Goal: Task Accomplishment & Management: Manage account settings

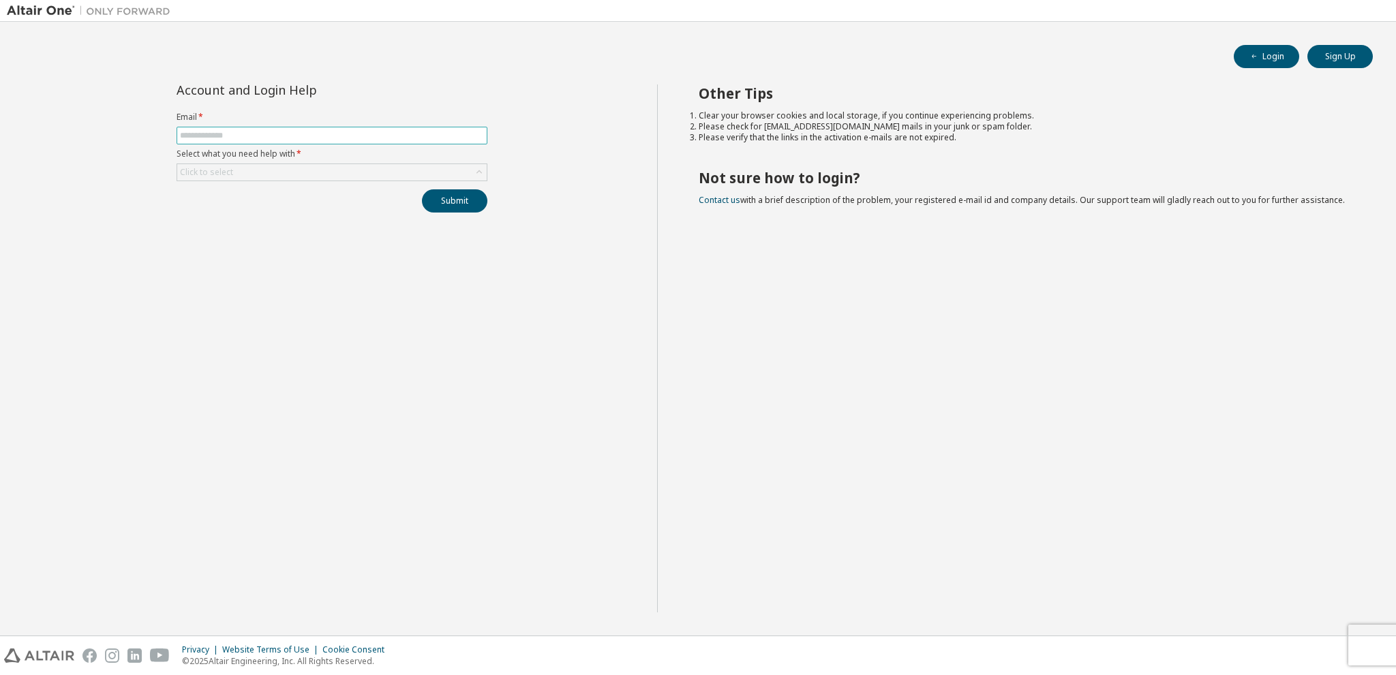
click at [263, 131] on input "text" at bounding box center [332, 135] width 304 height 11
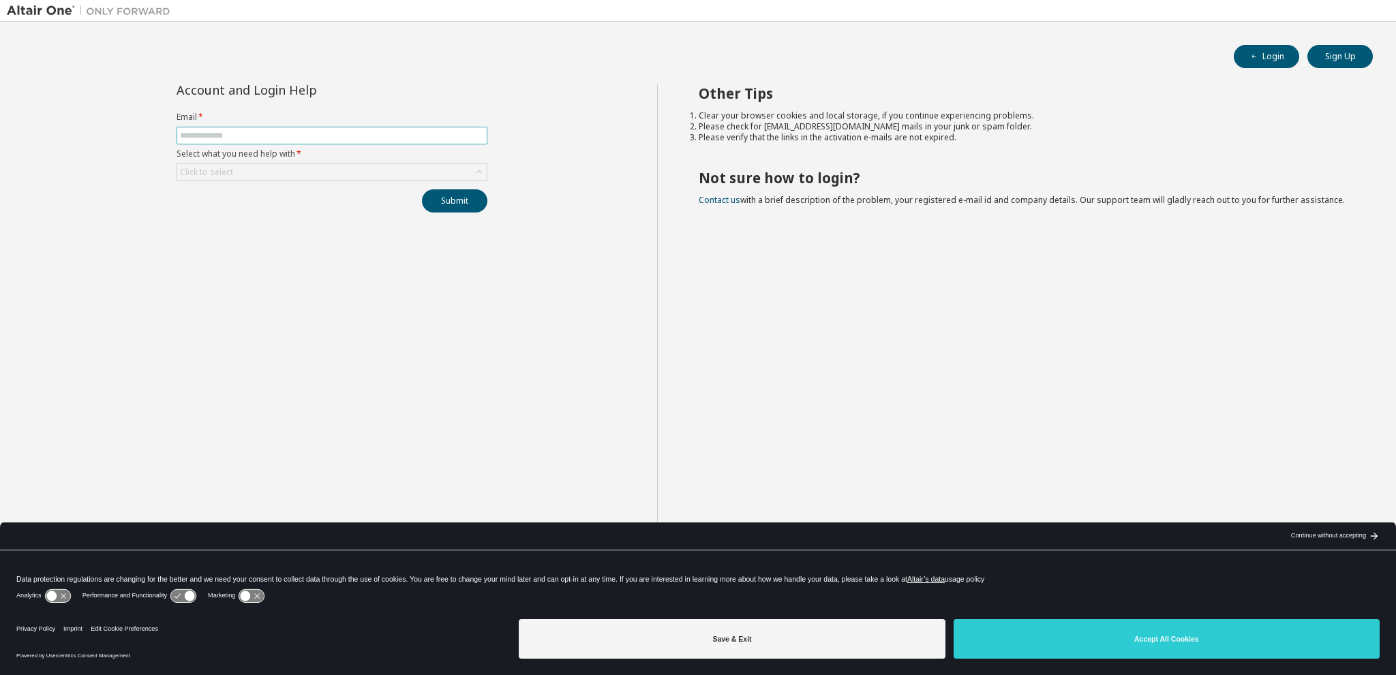
click at [263, 131] on input "text" at bounding box center [332, 135] width 304 height 11
type input "**********"
click at [286, 175] on div "Click to select" at bounding box center [331, 172] width 309 height 16
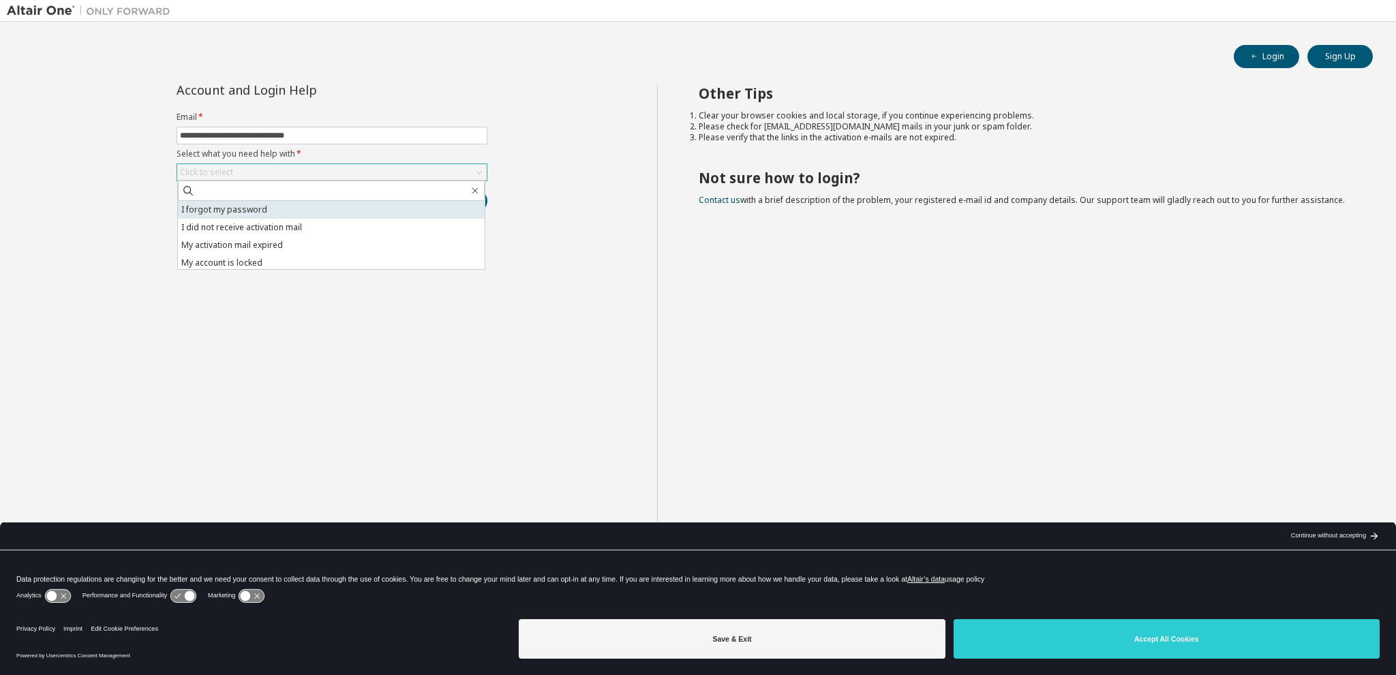
click at [281, 213] on li "I forgot my password" at bounding box center [331, 210] width 307 height 18
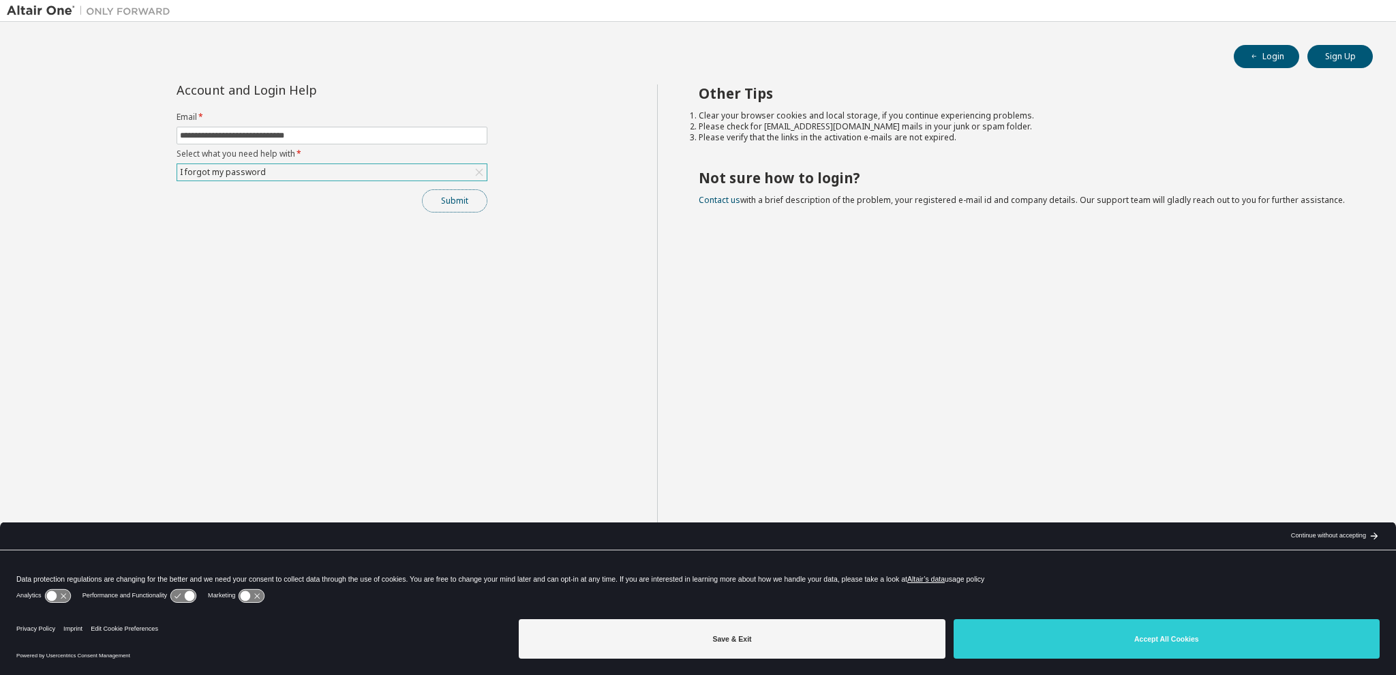
click at [443, 196] on button "Submit" at bounding box center [454, 200] width 65 height 23
click at [442, 203] on button "Submit" at bounding box center [454, 200] width 65 height 23
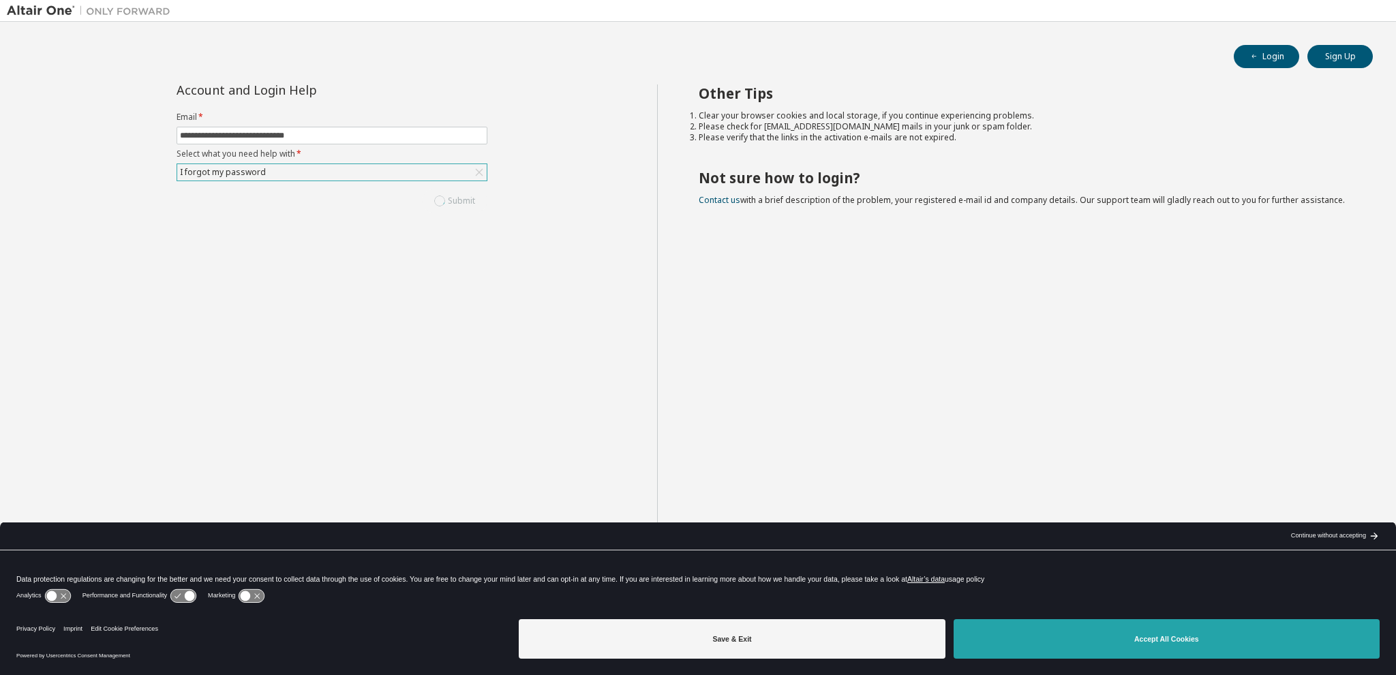
click at [1024, 640] on button "Accept All Cookies" at bounding box center [1167, 640] width 426 height 40
